Goal: Task Accomplishment & Management: Use online tool/utility

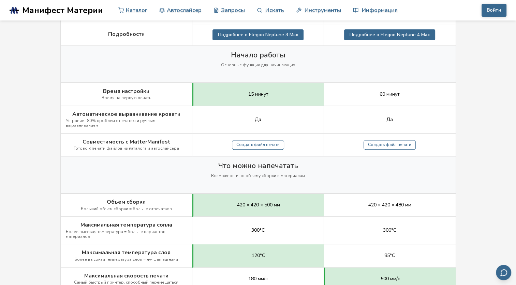
scroll to position [171, 0]
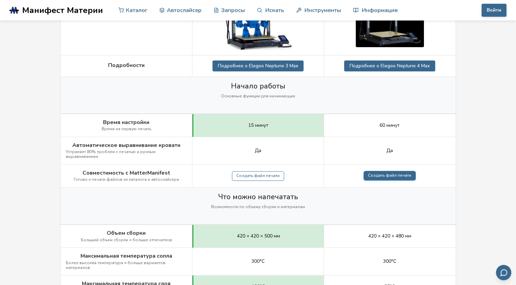
click at [392, 171] on link "Создать файл печати" at bounding box center [390, 176] width 52 height 10
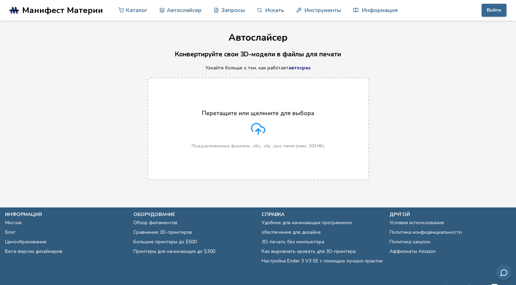
click at [256, 127] on icon at bounding box center [258, 128] width 14 height 14
click at [0, 0] on input "Перетащите или щелкните для выбора Поддерживаемые форматы: .stls, .obj, .zips, …" at bounding box center [0, 0] width 0 height 0
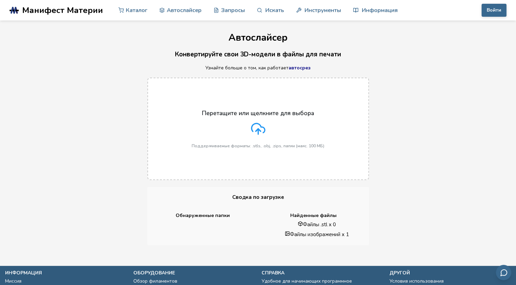
click at [389, 80] on div "Перетащите или щелкните для выбора Поддерживаемые форматы: .stls, .obj, .zips, …" at bounding box center [258, 129] width 516 height 116
click at [249, 125] on div "Перетащите или щелкните для выбора Поддерживаемые форматы: .stls, .obj, .zips, …" at bounding box center [258, 129] width 133 height 39
click at [0, 0] on input "Перетащите или щелкните для выбора Поддерживаемые форматы: .stls, .obj, .zips, …" at bounding box center [0, 0] width 0 height 0
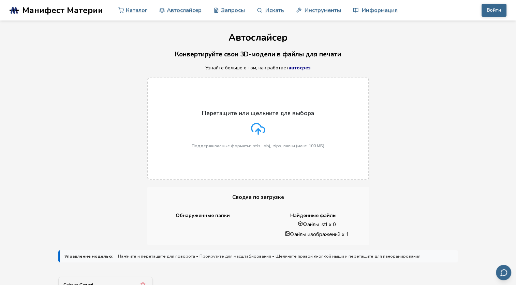
click at [257, 130] on polyline at bounding box center [258, 130] width 5 height 2
click at [0, 0] on input "Перетащите или щелкните для выбора Поддерживаемые форматы: .stls, .obj, .zips, …" at bounding box center [0, 0] width 0 height 0
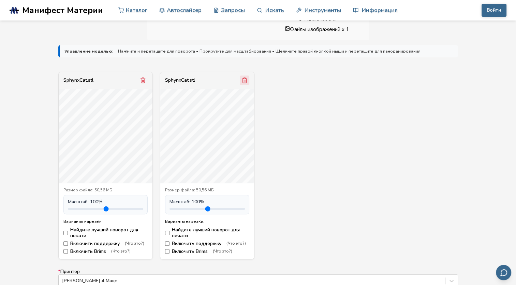
click at [244, 82] on icon "Удалить модель" at bounding box center [245, 80] width 6 height 6
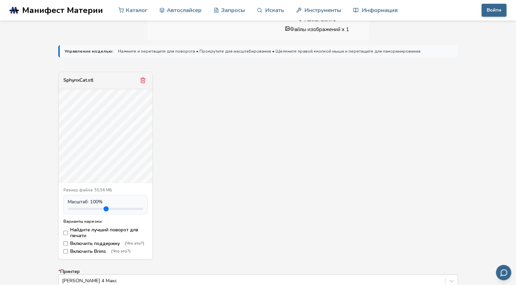
drag, startPoint x: 82, startPoint y: 207, endPoint x: 88, endPoint y: 207, distance: 5.8
click at [88, 207] on input "range" at bounding box center [105, 208] width 75 height 2
drag, startPoint x: 88, startPoint y: 207, endPoint x: 97, endPoint y: 207, distance: 8.9
click at [97, 207] on input "range" at bounding box center [105, 208] width 75 height 2
click at [106, 202] on div "Масштаб: 100 %" at bounding box center [105, 201] width 75 height 5
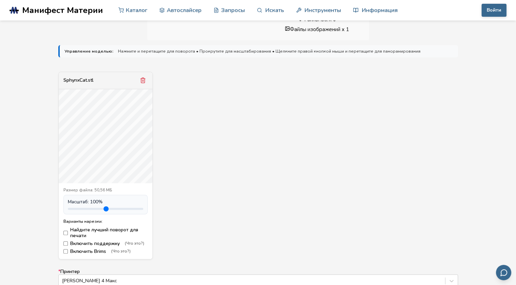
drag, startPoint x: 97, startPoint y: 208, endPoint x: 69, endPoint y: 206, distance: 28.1
click at [69, 207] on input "range" at bounding box center [105, 208] width 75 height 2
drag, startPoint x: 70, startPoint y: 207, endPoint x: 100, endPoint y: 202, distance: 30.4
click at [100, 207] on input "range" at bounding box center [105, 208] width 75 height 2
click at [103, 208] on input "range" at bounding box center [105, 208] width 75 height 2
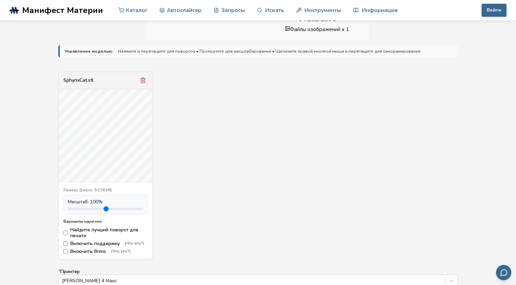
click at [107, 208] on input "range" at bounding box center [105, 208] width 75 height 2
click at [113, 207] on input "range" at bounding box center [105, 208] width 75 height 2
drag, startPoint x: 122, startPoint y: 208, endPoint x: 126, endPoint y: 210, distance: 4.3
click at [122, 208] on input "range" at bounding box center [105, 208] width 75 height 2
click at [132, 210] on input "range" at bounding box center [105, 208] width 75 height 2
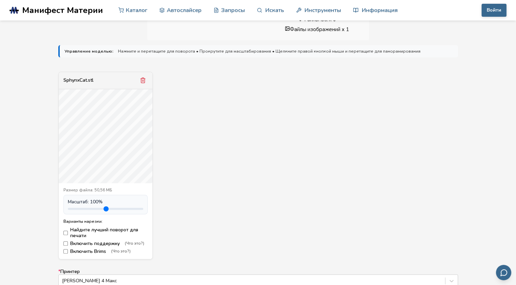
type input "***"
click at [136, 208] on input "range" at bounding box center [105, 208] width 75 height 2
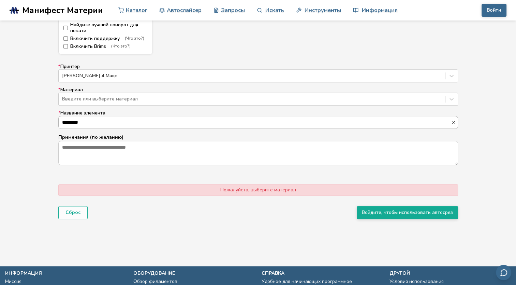
scroll to position [341, 0]
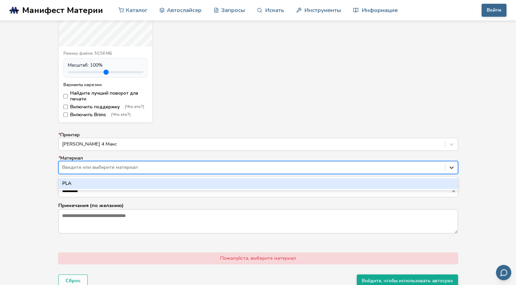
drag, startPoint x: 453, startPoint y: 163, endPoint x: 453, endPoint y: 167, distance: 3.8
click at [453, 166] on div at bounding box center [452, 167] width 12 height 12
click at [104, 183] on div "ПЛМ" at bounding box center [258, 183] width 400 height 11
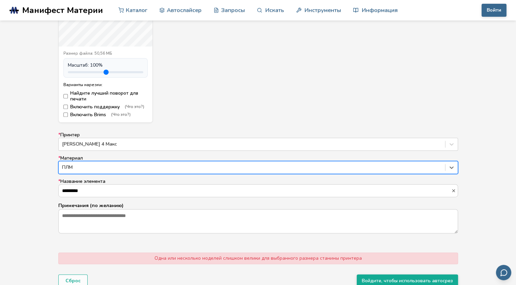
scroll to position [0, 0]
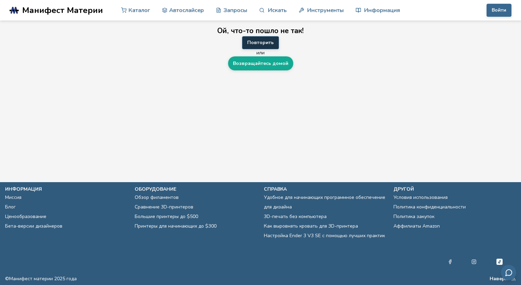
click at [264, 41] on button "Повторить" at bounding box center [260, 42] width 37 height 13
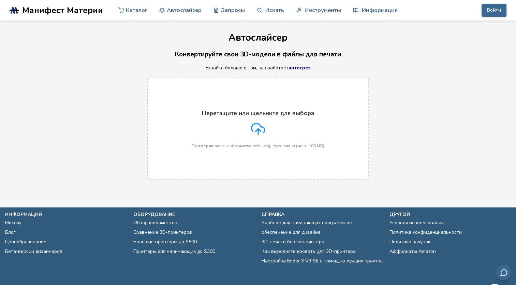
click at [257, 127] on icon at bounding box center [258, 128] width 14 height 14
click at [0, 0] on input "Перетащите или щелкните для выбора Поддерживаемые форматы: .stls, .obj, .zips, …" at bounding box center [0, 0] width 0 height 0
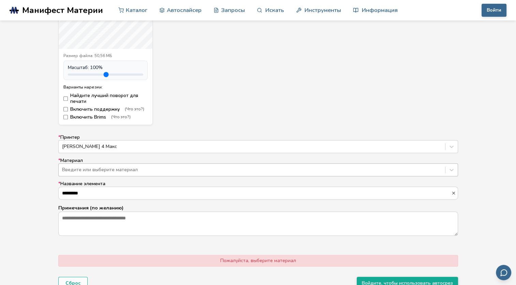
scroll to position [341, 0]
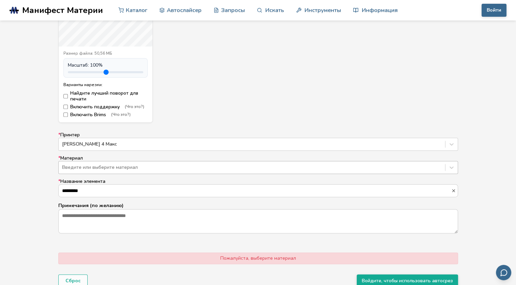
click at [172, 167] on div at bounding box center [252, 167] width 380 height 7
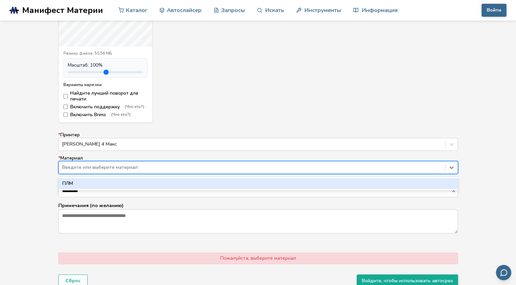
click at [165, 182] on div "ПЛМ" at bounding box center [258, 183] width 400 height 11
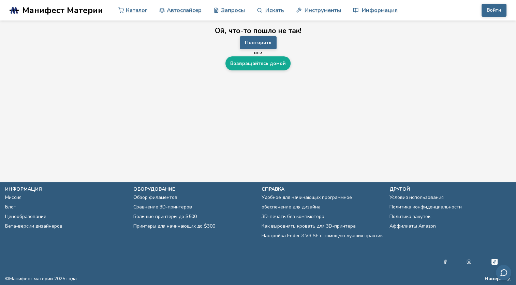
scroll to position [0, 0]
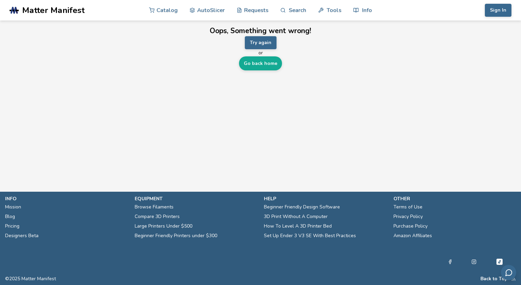
click at [347, 123] on main "Oops, Something went wrong! Try again or Go back home" at bounding box center [260, 85] width 521 height 171
click at [265, 42] on button "Try again" at bounding box center [261, 42] width 32 height 13
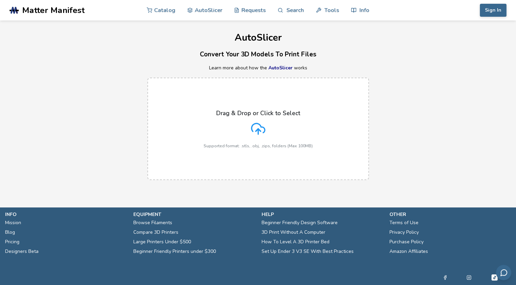
click at [263, 125] on icon at bounding box center [258, 128] width 14 height 14
click at [0, 0] on input "Drag & Drop or Click to Select Supported format: .stls, .obj, .zips, folders (M…" at bounding box center [0, 0] width 0 height 0
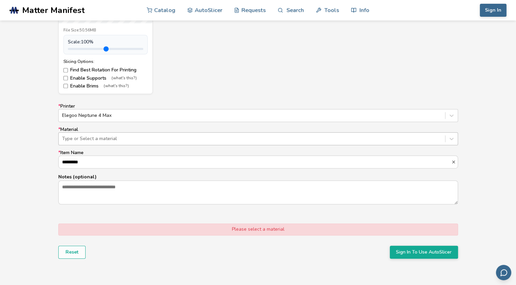
scroll to position [375, 0]
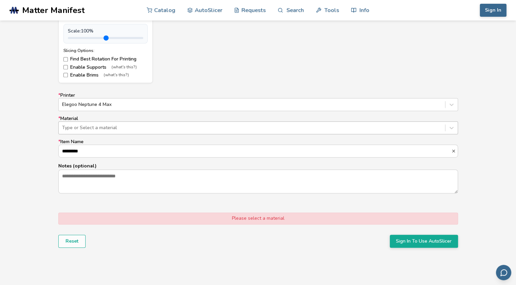
click at [109, 126] on div at bounding box center [252, 127] width 380 height 7
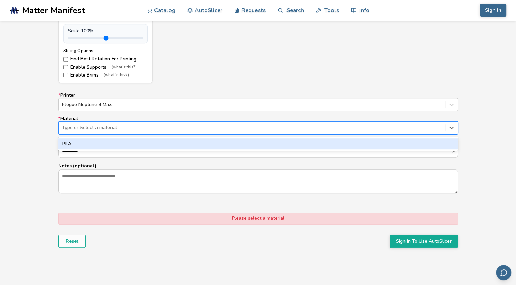
click at [105, 142] on div "PLA" at bounding box center [258, 143] width 400 height 11
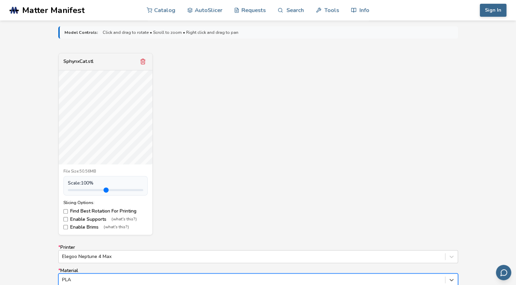
scroll to position [251, 0]
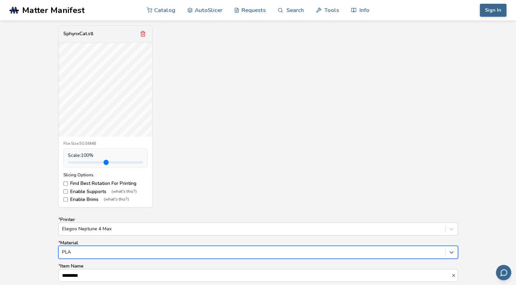
click at [89, 161] on input "range" at bounding box center [105, 162] width 75 height 2
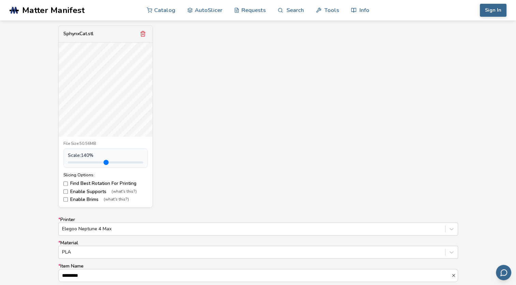
click at [85, 161] on input "range" at bounding box center [105, 162] width 75 height 2
click at [88, 161] on input "range" at bounding box center [105, 162] width 75 height 2
type input "***"
click at [85, 162] on input "range" at bounding box center [105, 162] width 75 height 2
click at [202, 137] on div "SphynxCat.stl File Size: 50.56MB Scale: 120 % Slicing Options: Find Best Rotati…" at bounding box center [258, 116] width 400 height 182
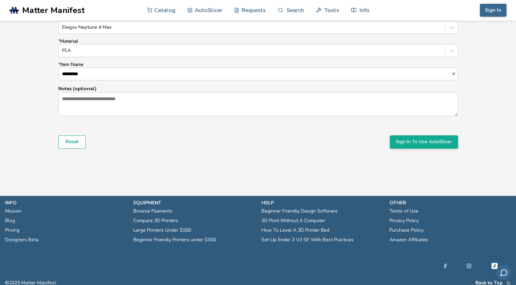
scroll to position [456, 0]
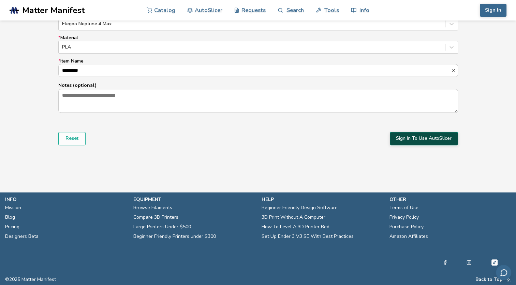
click at [442, 138] on button "Sign In To Use AutoSlicer" at bounding box center [424, 138] width 68 height 13
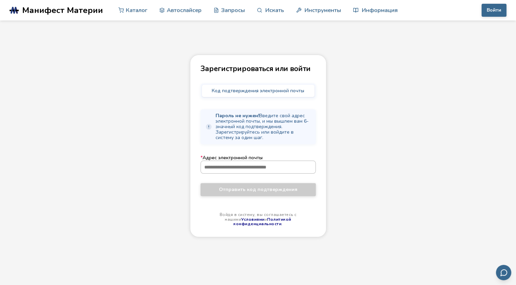
click at [234, 163] on input "* Адрес электронной почты" at bounding box center [258, 167] width 115 height 12
click at [239, 167] on input "* Адрес электронной почты" at bounding box center [258, 167] width 115 height 12
click at [240, 165] on input "* Адрес электронной почты" at bounding box center [258, 167] width 115 height 12
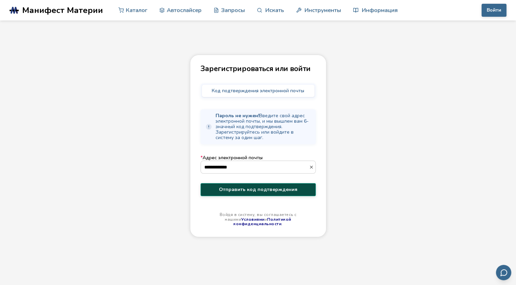
type input "**********"
click at [300, 190] on span "Отправить код подтверждения" at bounding box center [258, 189] width 105 height 5
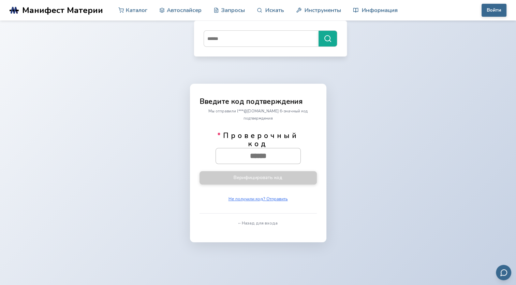
paste input "******"
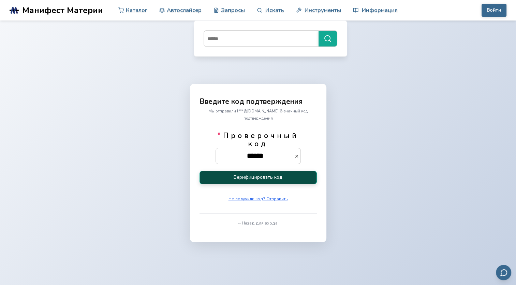
type input "******"
click at [304, 174] on button "Верифицировать код" at bounding box center [258, 177] width 117 height 13
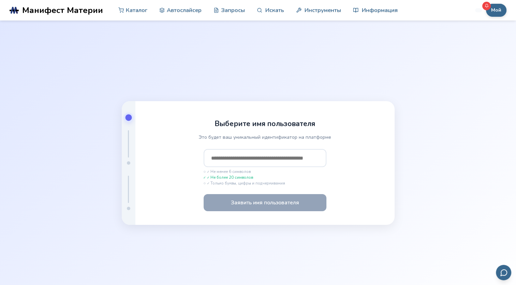
click at [255, 159] on input "text" at bounding box center [265, 158] width 123 height 18
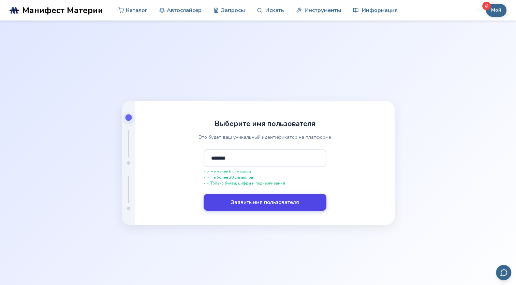
type input "*******"
click at [308, 199] on button "Заявить имя пользователя" at bounding box center [265, 201] width 123 height 17
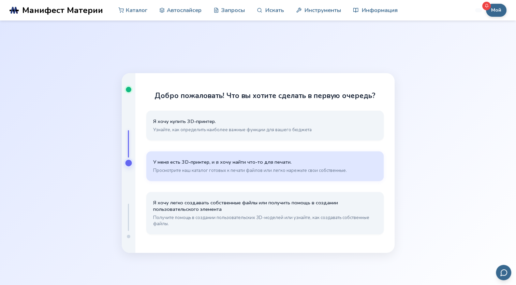
click at [277, 167] on button "У меня есть 3D-принтер, и я хочу найти что-то для печати. Просмотрите наш катал…" at bounding box center [264, 166] width 237 height 30
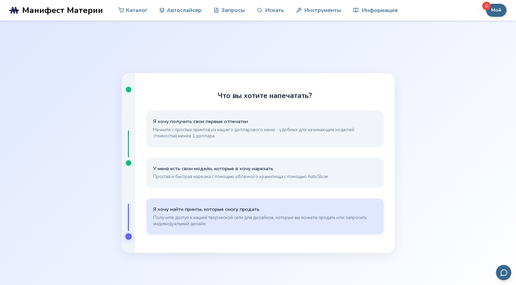
click at [289, 219] on span "Получите доступ к нашей творческой сети для дизайнов, которые вы можете продать…" at bounding box center [265, 220] width 224 height 12
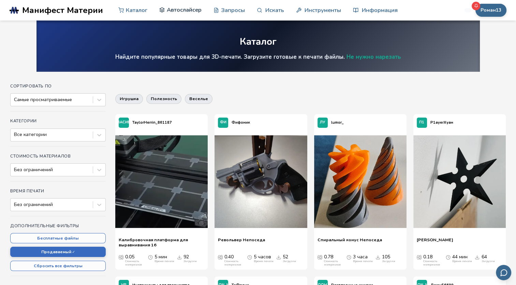
click at [187, 8] on font "Автослайсер" at bounding box center [184, 9] width 35 height 6
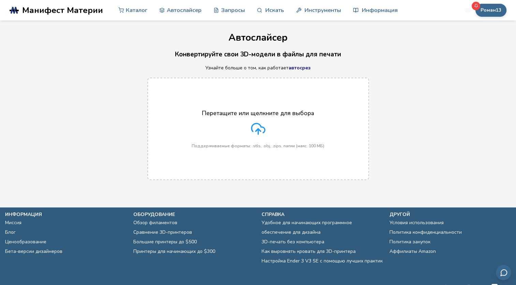
click at [262, 129] on icon at bounding box center [258, 128] width 14 height 14
click at [0, 0] on input "Перетащите или щелкните для выбора Поддерживаемые форматы: .stls, .obj, .zips, …" at bounding box center [0, 0] width 0 height 0
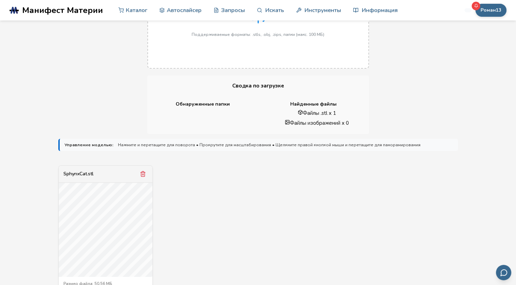
scroll to position [239, 0]
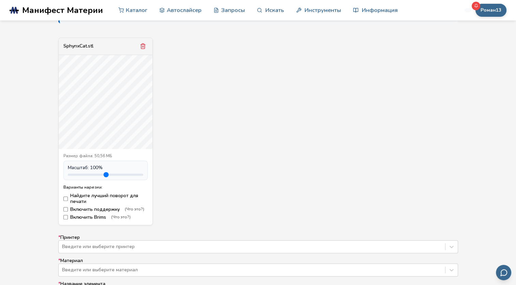
click at [87, 174] on input "range" at bounding box center [105, 174] width 75 height 2
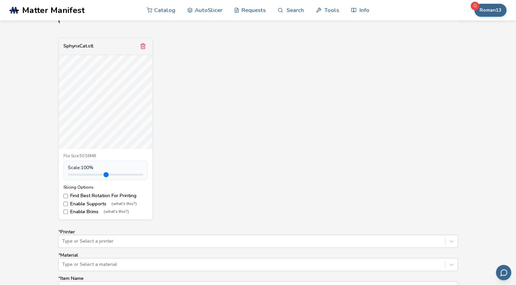
click at [269, 99] on div "SphynxCat.stl File Size: 50.56MB Scale: 100 % Slicing Options: Find Best Rotati…" at bounding box center [258, 129] width 400 height 182
click at [92, 174] on input "range" at bounding box center [105, 174] width 75 height 2
click at [79, 173] on input "range" at bounding box center [105, 174] width 75 height 2
click at [216, 9] on font "AutoSlicer" at bounding box center [208, 9] width 28 height 6
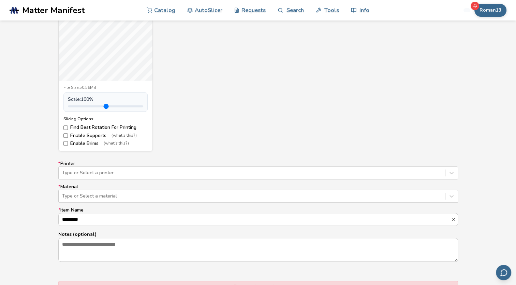
scroll to position [273, 0]
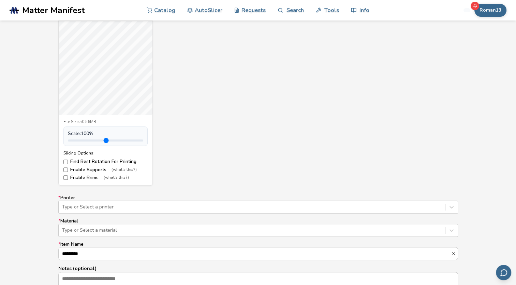
click at [81, 140] on input "range" at bounding box center [105, 140] width 75 height 2
click at [83, 140] on input "range" at bounding box center [105, 140] width 75 height 2
click at [92, 140] on input "range" at bounding box center [105, 140] width 75 height 2
drag, startPoint x: 104, startPoint y: 139, endPoint x: 108, endPoint y: 140, distance: 4.1
click at [104, 139] on input "range" at bounding box center [105, 140] width 75 height 2
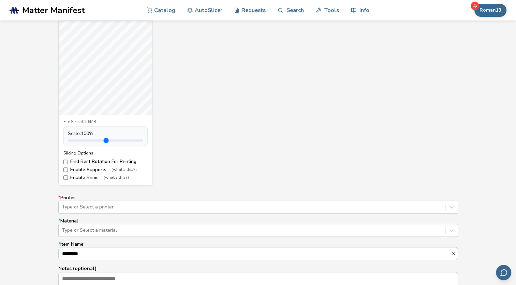
click at [124, 141] on input "range" at bounding box center [105, 140] width 75 height 2
drag, startPoint x: 136, startPoint y: 140, endPoint x: 122, endPoint y: 142, distance: 14.1
click at [136, 140] on input "range" at bounding box center [105, 140] width 75 height 2
click at [87, 141] on input "range" at bounding box center [105, 140] width 75 height 2
click at [74, 139] on input "range" at bounding box center [105, 140] width 75 height 2
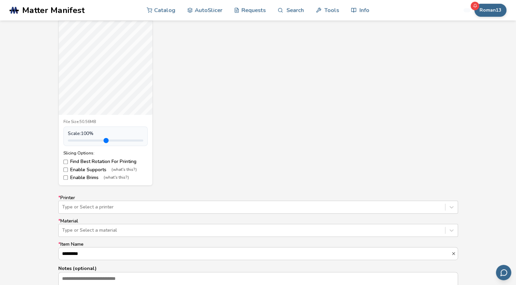
type input "***"
click at [70, 140] on input "range" at bounding box center [105, 140] width 75 height 2
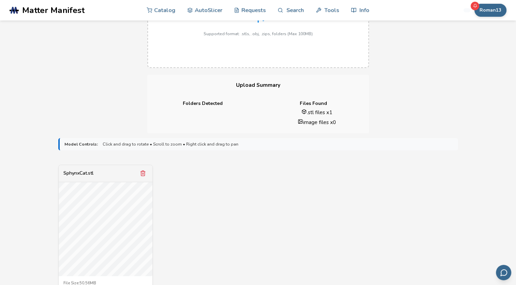
scroll to position [205, 0]
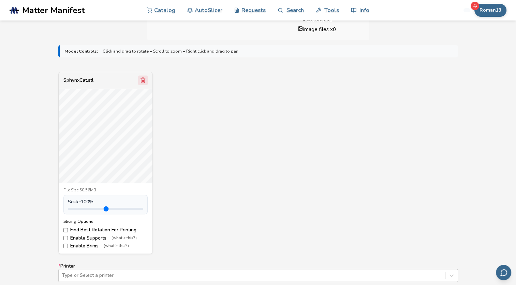
click at [142, 79] on polyline "Remove model" at bounding box center [143, 79] width 5 height 0
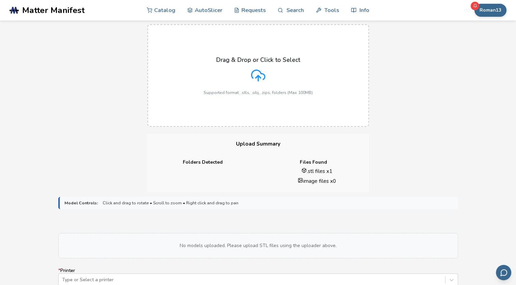
scroll to position [0, 0]
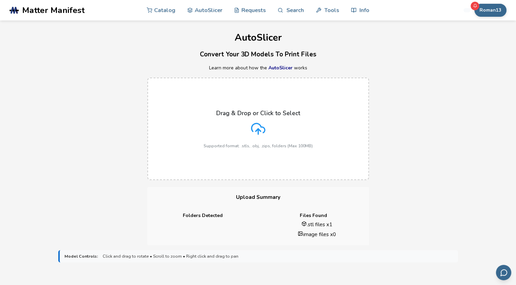
click at [254, 125] on icon at bounding box center [258, 128] width 14 height 14
click at [0, 0] on input "Drag & Drop or Click to Select Supported format: .stls, .obj, .zips, folders (M…" at bounding box center [0, 0] width 0 height 0
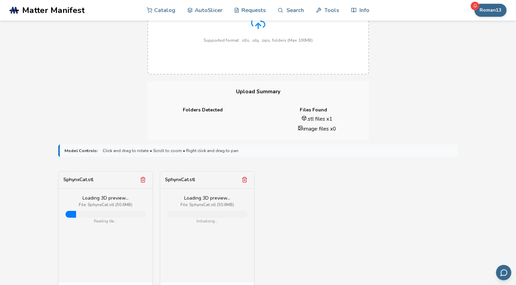
scroll to position [239, 0]
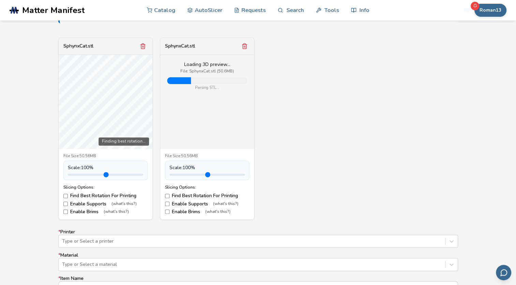
click at [246, 47] on icon "Remove model" at bounding box center [245, 46] width 6 height 6
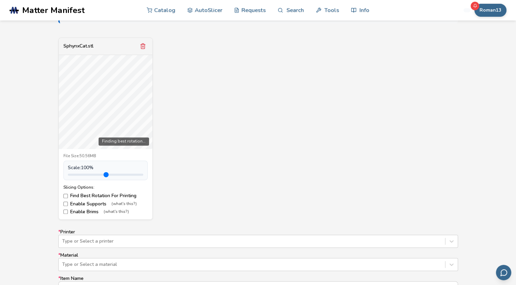
type input "***"
click at [86, 174] on input "range" at bounding box center [105, 174] width 75 height 2
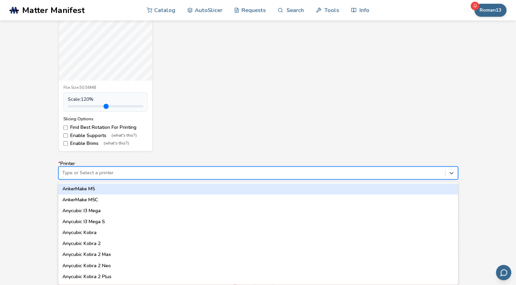
click at [205, 173] on div at bounding box center [252, 172] width 380 height 7
type input "***"
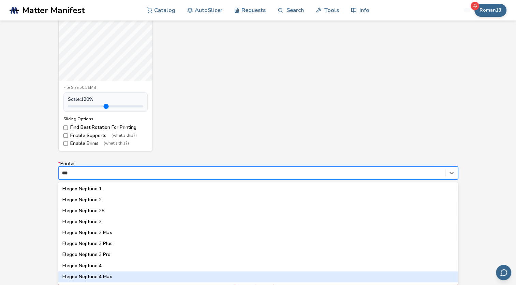
click at [125, 276] on div "Elegoo Neptune 4 Max" at bounding box center [258, 276] width 400 height 11
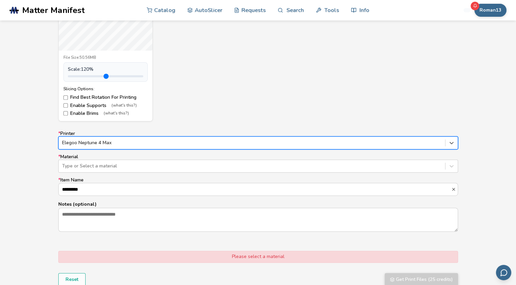
scroll to position [341, 0]
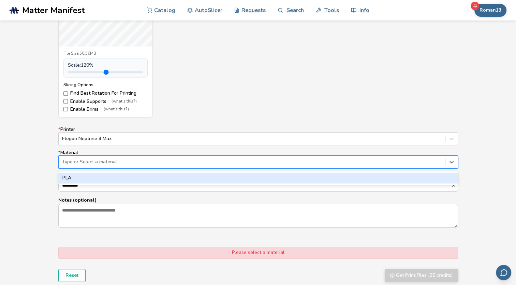
click at [166, 159] on div at bounding box center [252, 161] width 380 height 7
click at [142, 182] on div "PLA" at bounding box center [258, 177] width 400 height 11
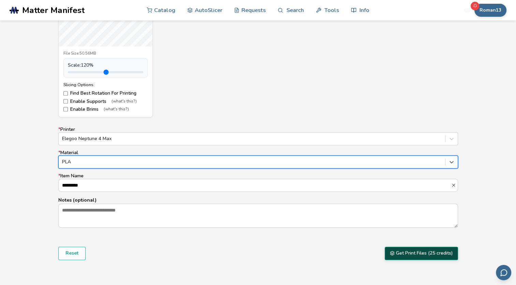
click at [436, 254] on font "Get Print Files (25 credits)" at bounding box center [424, 252] width 57 height 5
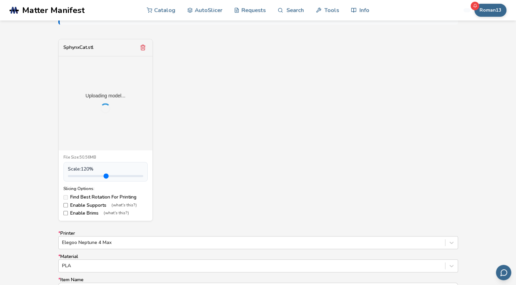
scroll to position [239, 0]
